Goal: Feedback & Contribution: Leave review/rating

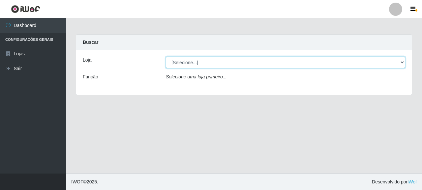
click at [210, 64] on select "[Selecione...] Supermercado Queiroz - [GEOGRAPHIC_DATA]" at bounding box center [285, 63] width 239 height 12
select select "496"
click at [166, 57] on select "[Selecione...] Supermercado Queiroz - [GEOGRAPHIC_DATA]" at bounding box center [285, 63] width 239 height 12
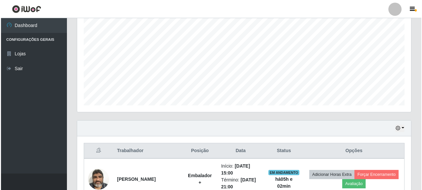
scroll to position [336, 0]
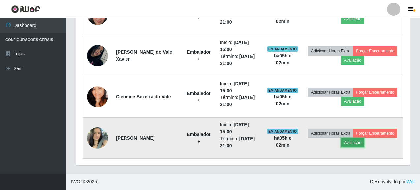
click at [350, 140] on button "Avaliação" at bounding box center [352, 142] width 23 height 9
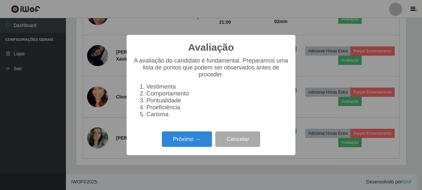
scroll to position [137, 330]
click at [199, 142] on button "Próximo →" at bounding box center [187, 138] width 50 height 15
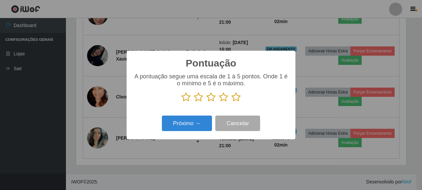
click at [235, 98] on icon at bounding box center [235, 97] width 9 height 10
click at [231, 102] on input "radio" at bounding box center [231, 102] width 0 height 0
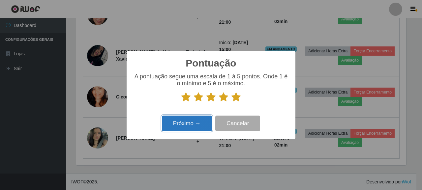
click at [174, 125] on button "Próximo →" at bounding box center [187, 123] width 50 height 15
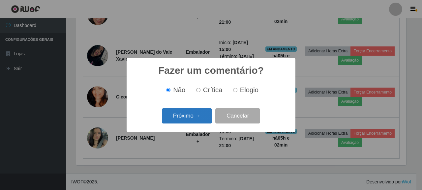
click at [181, 119] on button "Próximo →" at bounding box center [187, 115] width 50 height 15
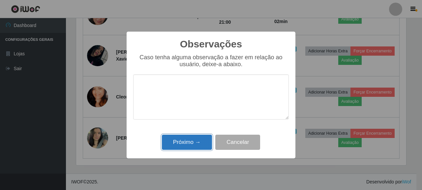
click at [196, 148] on button "Próximo →" at bounding box center [187, 142] width 50 height 15
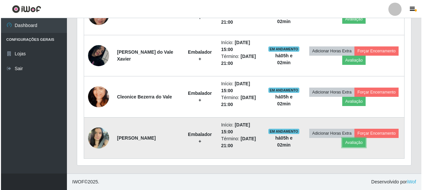
scroll to position [137, 334]
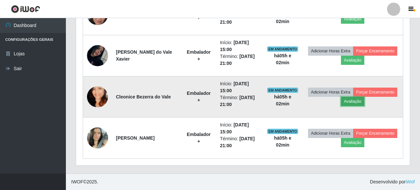
click at [352, 104] on button "Avaliação" at bounding box center [352, 101] width 23 height 9
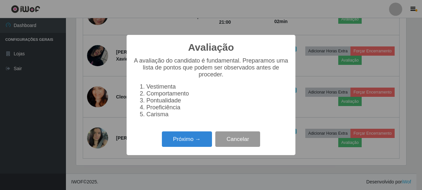
scroll to position [137, 330]
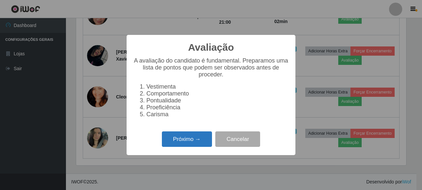
click at [189, 140] on button "Próximo →" at bounding box center [187, 138] width 50 height 15
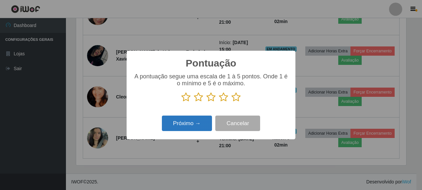
scroll to position [329239, 329046]
click at [236, 96] on icon at bounding box center [235, 97] width 9 height 10
click at [231, 102] on input "radio" at bounding box center [231, 102] width 0 height 0
click at [188, 120] on button "Próximo →" at bounding box center [187, 123] width 50 height 15
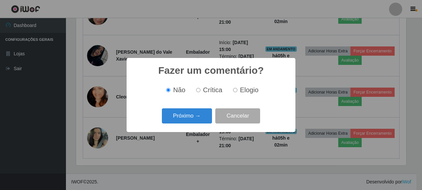
click at [188, 120] on button "Próximo →" at bounding box center [187, 115] width 50 height 15
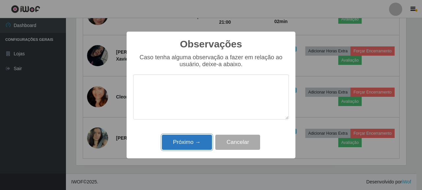
click at [193, 144] on button "Próximo →" at bounding box center [187, 142] width 50 height 15
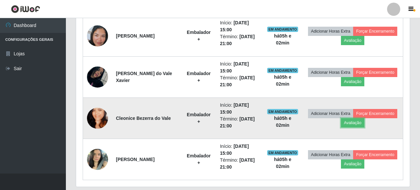
scroll to position [303, 0]
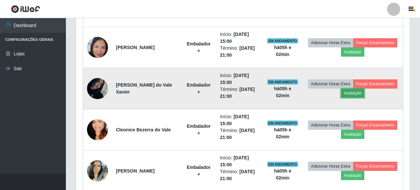
click at [349, 97] on button "Avaliação" at bounding box center [352, 93] width 23 height 9
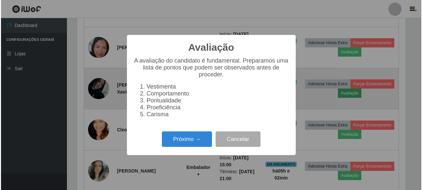
scroll to position [137, 330]
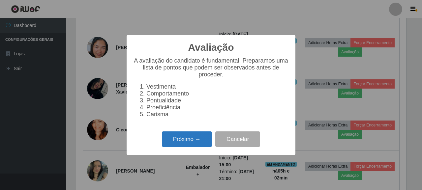
click at [192, 144] on button "Próximo →" at bounding box center [187, 138] width 50 height 15
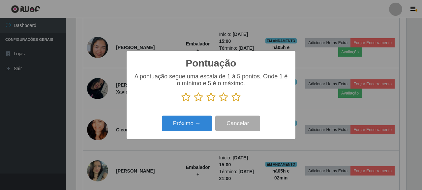
click at [236, 97] on icon at bounding box center [235, 97] width 9 height 10
click at [231, 102] on input "radio" at bounding box center [231, 102] width 0 height 0
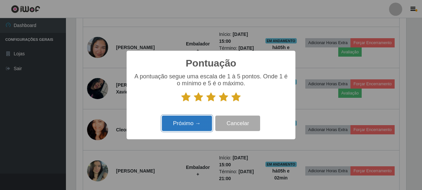
click at [193, 122] on button "Próximo →" at bounding box center [187, 123] width 50 height 15
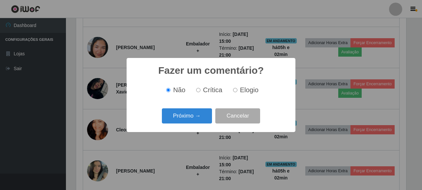
click at [193, 122] on button "Próximo →" at bounding box center [187, 115] width 50 height 15
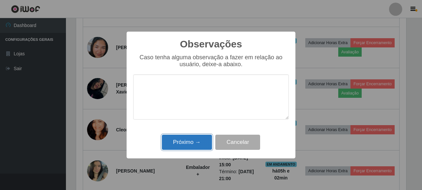
click at [193, 142] on button "Próximo →" at bounding box center [187, 142] width 50 height 15
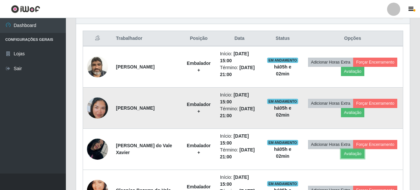
scroll to position [237, 0]
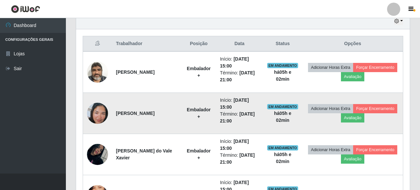
click at [100, 111] on img at bounding box center [97, 114] width 21 height 38
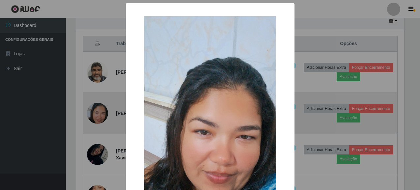
scroll to position [137, 330]
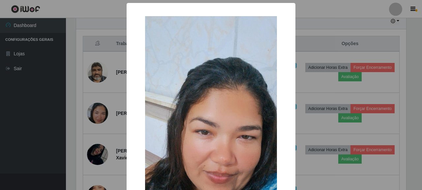
click at [336, 42] on div "× OK Cancel" at bounding box center [211, 95] width 422 height 190
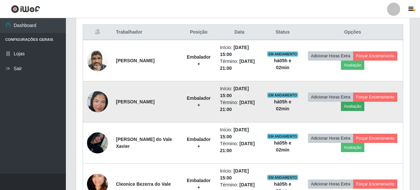
scroll to position [0, 0]
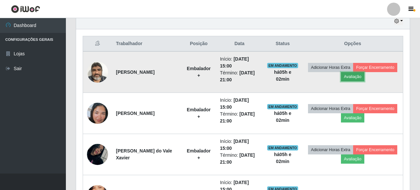
click at [354, 79] on button "Avaliação" at bounding box center [352, 76] width 23 height 9
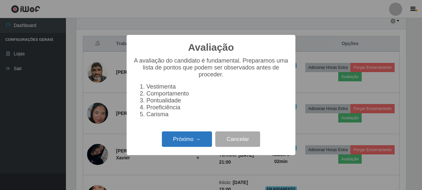
click at [197, 142] on button "Próximo →" at bounding box center [187, 138] width 50 height 15
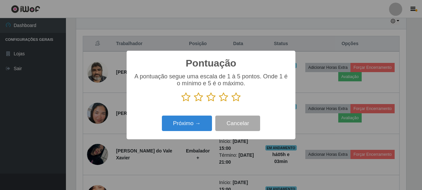
click at [237, 98] on icon at bounding box center [235, 97] width 9 height 10
click at [231, 102] on input "radio" at bounding box center [231, 102] width 0 height 0
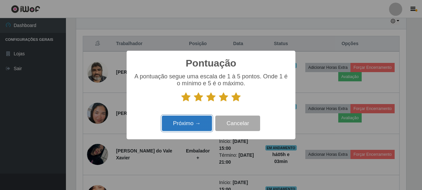
click at [196, 126] on button "Próximo →" at bounding box center [187, 123] width 50 height 15
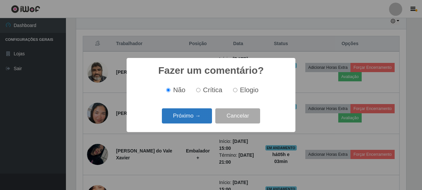
click at [186, 115] on button "Próximo →" at bounding box center [187, 115] width 50 height 15
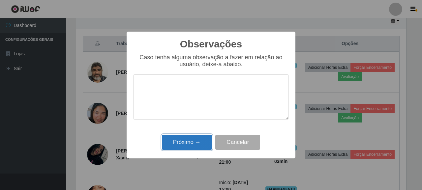
click at [194, 147] on button "Próximo →" at bounding box center [187, 142] width 50 height 15
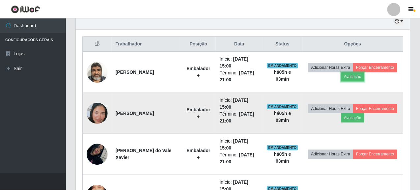
scroll to position [329239, 329042]
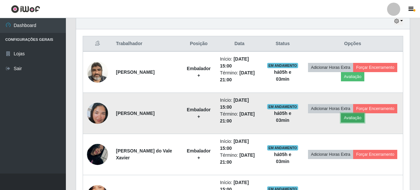
click at [354, 119] on button "Avaliação" at bounding box center [352, 117] width 23 height 9
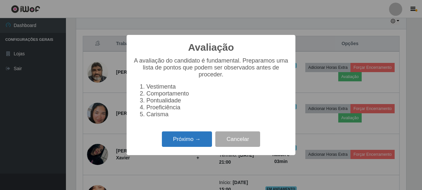
click at [168, 145] on button "Próximo →" at bounding box center [187, 138] width 50 height 15
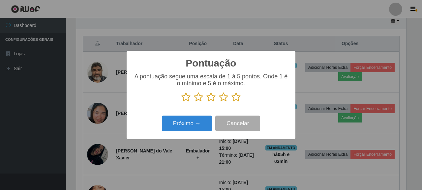
click at [237, 98] on icon at bounding box center [235, 97] width 9 height 10
click at [231, 102] on input "radio" at bounding box center [231, 102] width 0 height 0
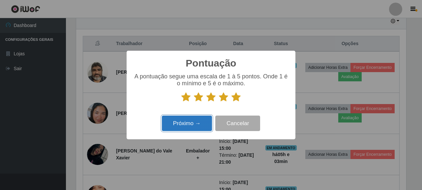
click at [189, 124] on button "Próximo →" at bounding box center [187, 123] width 50 height 15
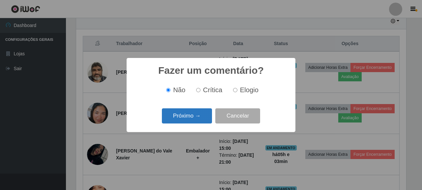
click at [187, 115] on button "Próximo →" at bounding box center [187, 115] width 50 height 15
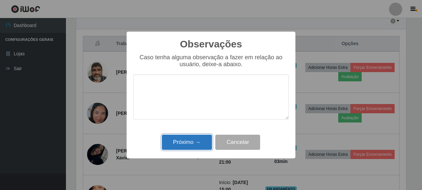
click at [187, 139] on button "Próximo →" at bounding box center [187, 142] width 50 height 15
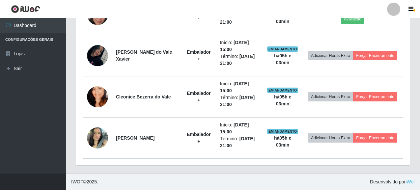
click at [305, 179] on footer "IWOF © 2025 . Desenvolvido por iWof" at bounding box center [243, 182] width 354 height 16
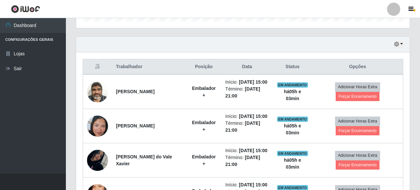
scroll to position [204, 0]
